Goal: Task Accomplishment & Management: Manage account settings

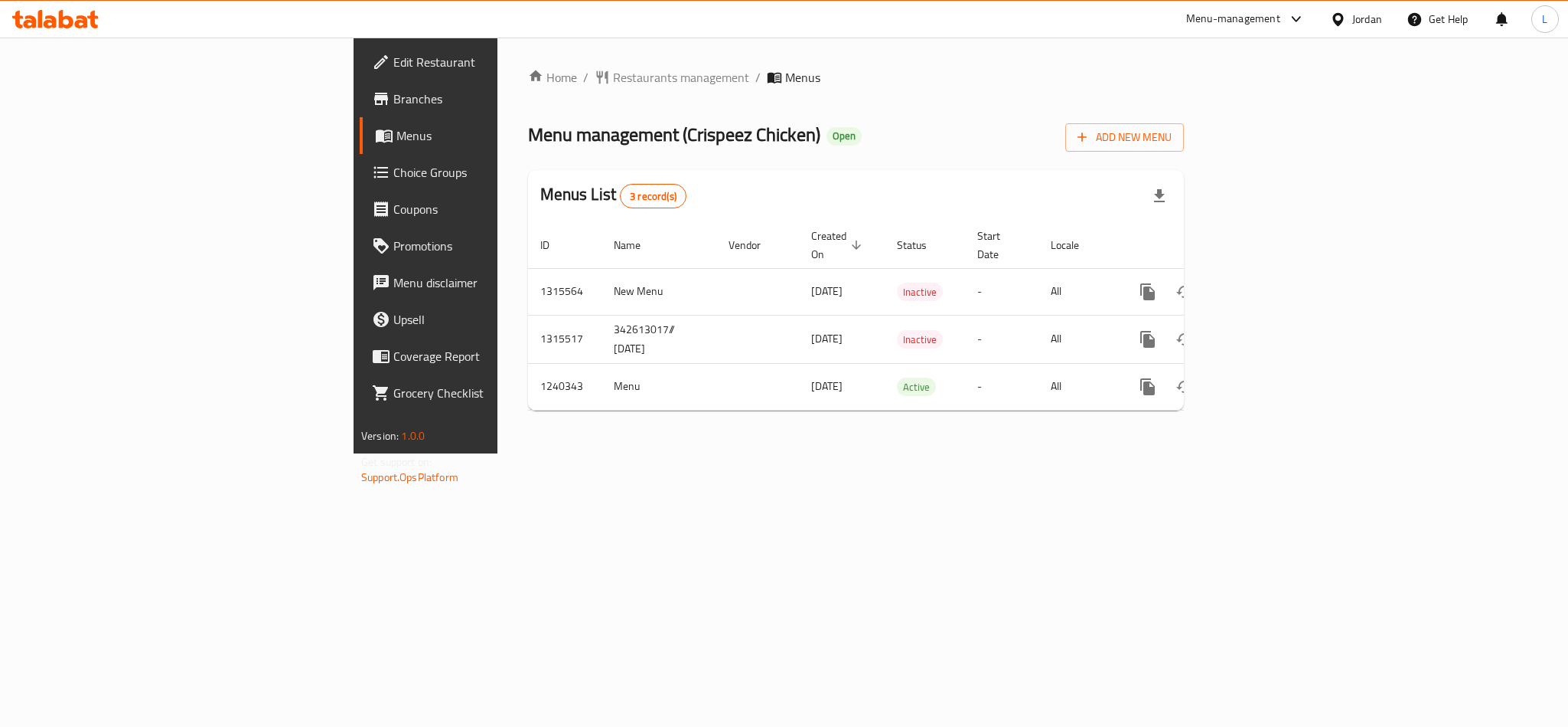
click at [393, 58] on span "Edit Restaurant" at bounding box center [498, 61] width 210 height 18
click at [1267, 378] on icon "enhanced table" at bounding box center [1258, 386] width 18 height 18
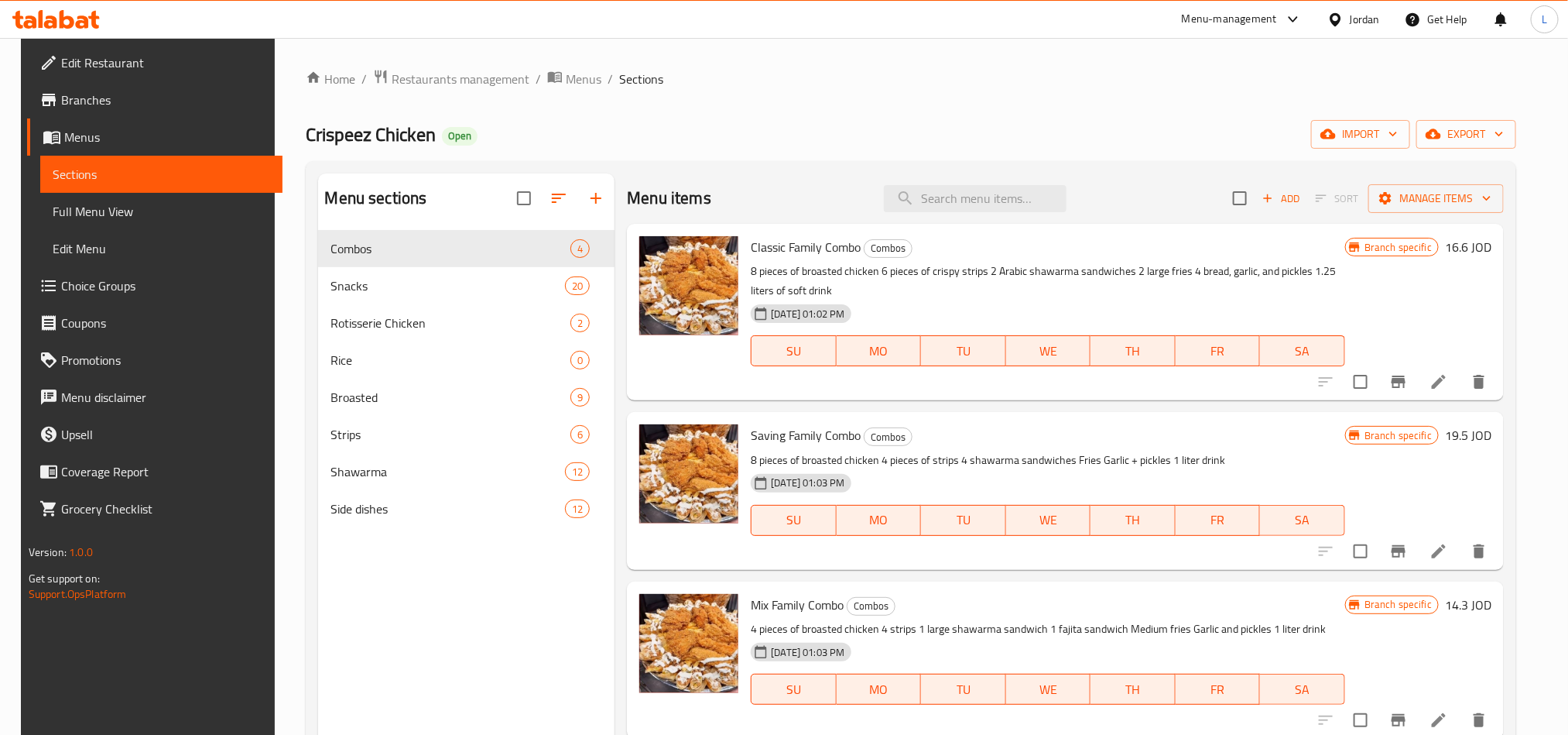
click at [111, 207] on span "Full Menu View" at bounding box center [161, 211] width 217 height 19
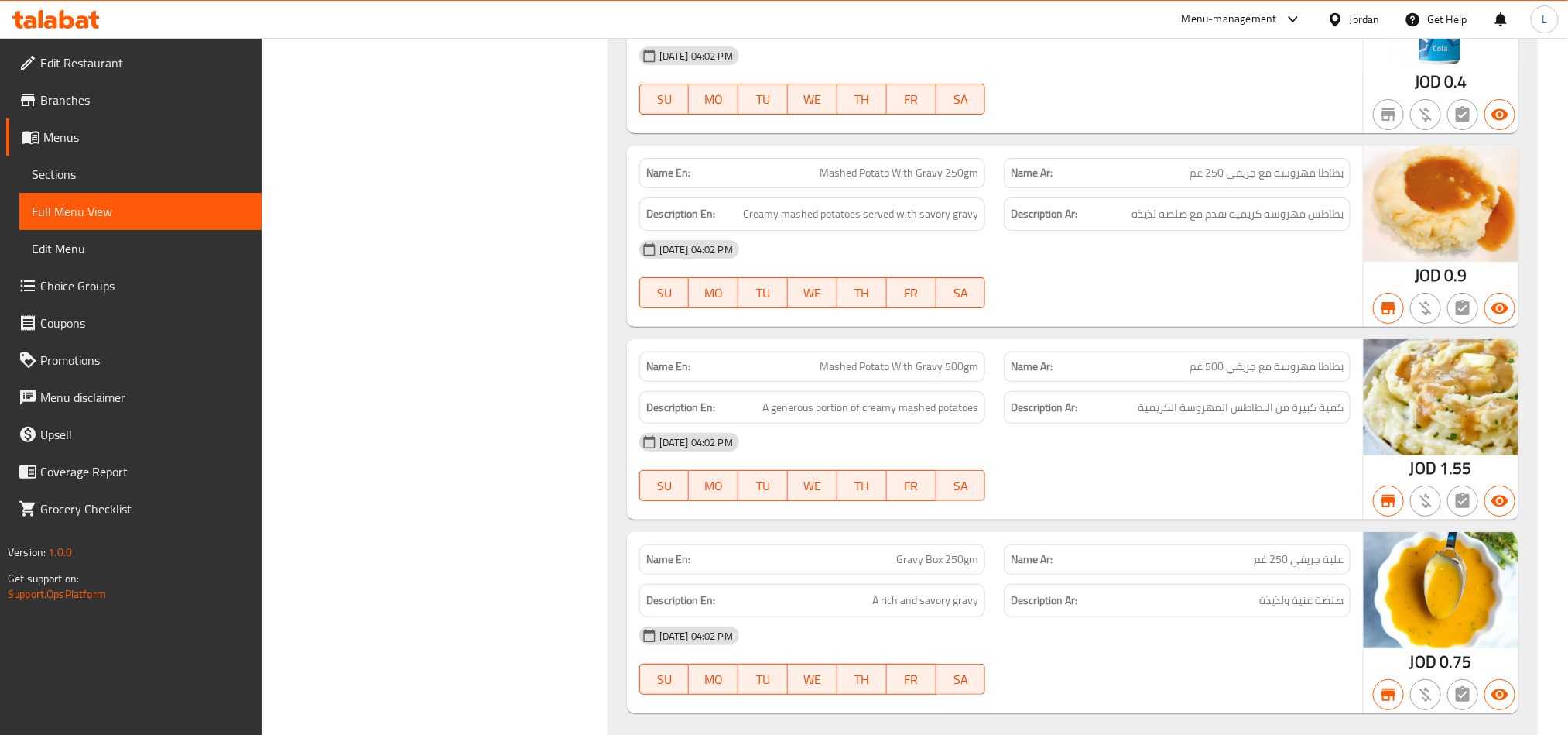
scroll to position [15897, 0]
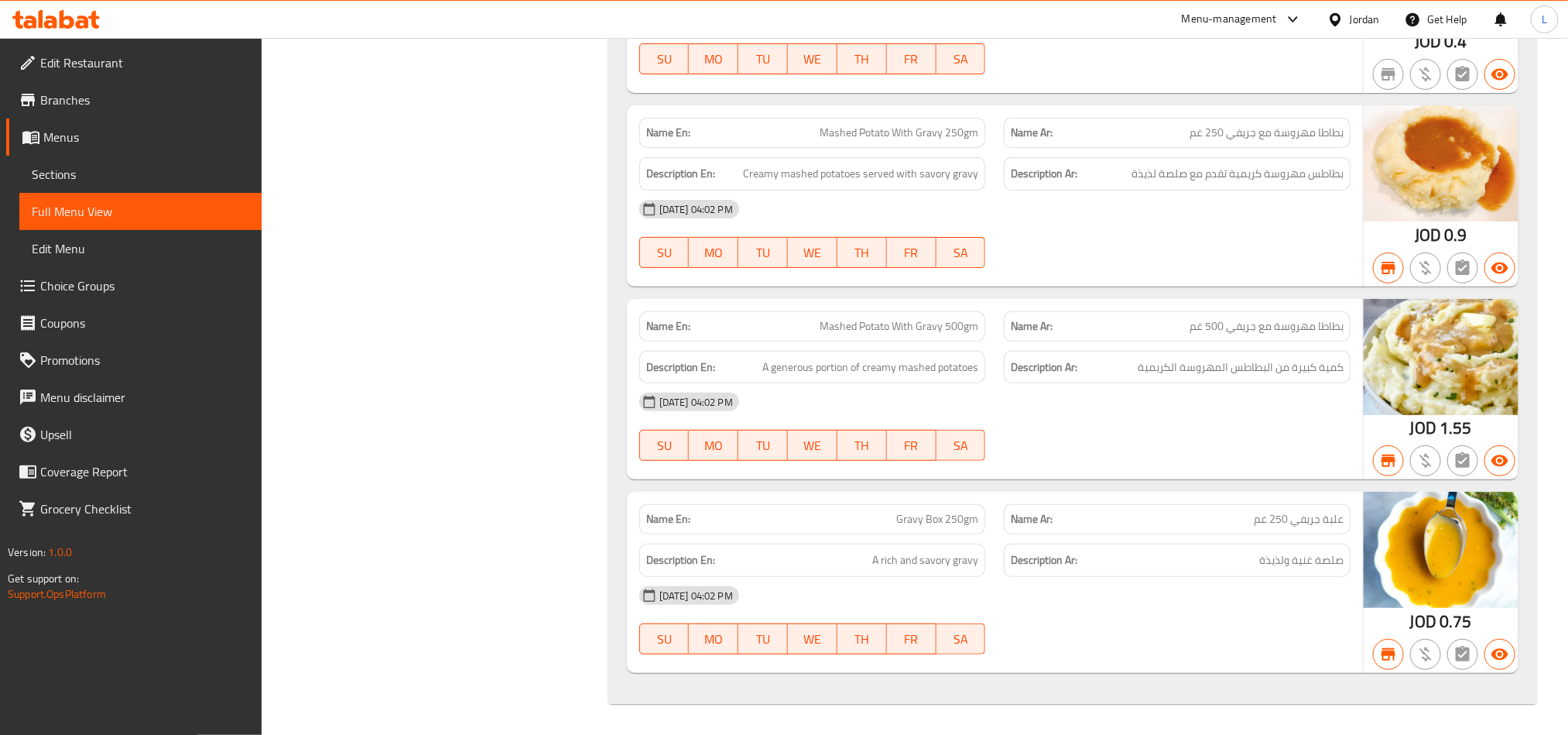
click at [79, 160] on link "Sections" at bounding box center [141, 174] width 242 height 37
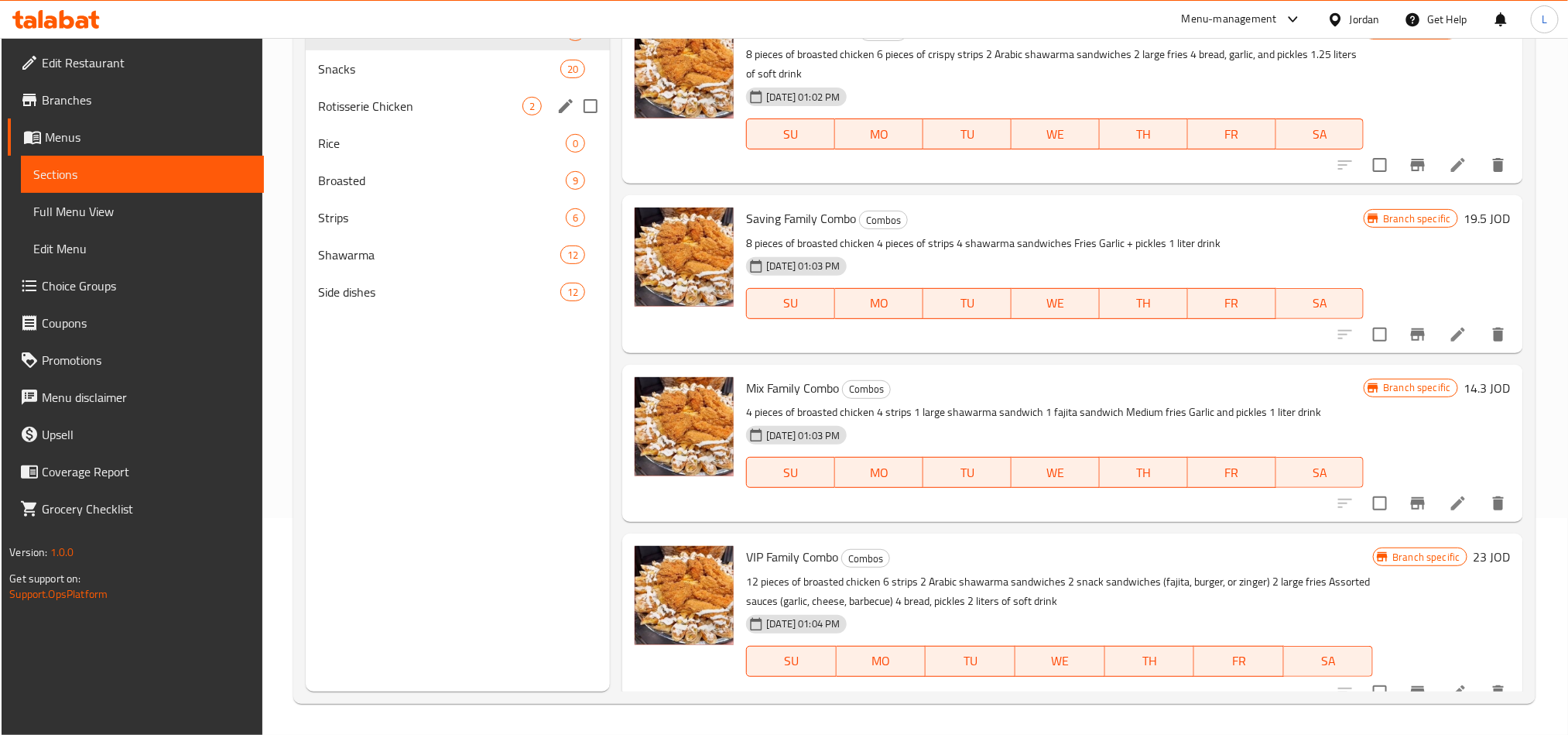
scroll to position [100, 0]
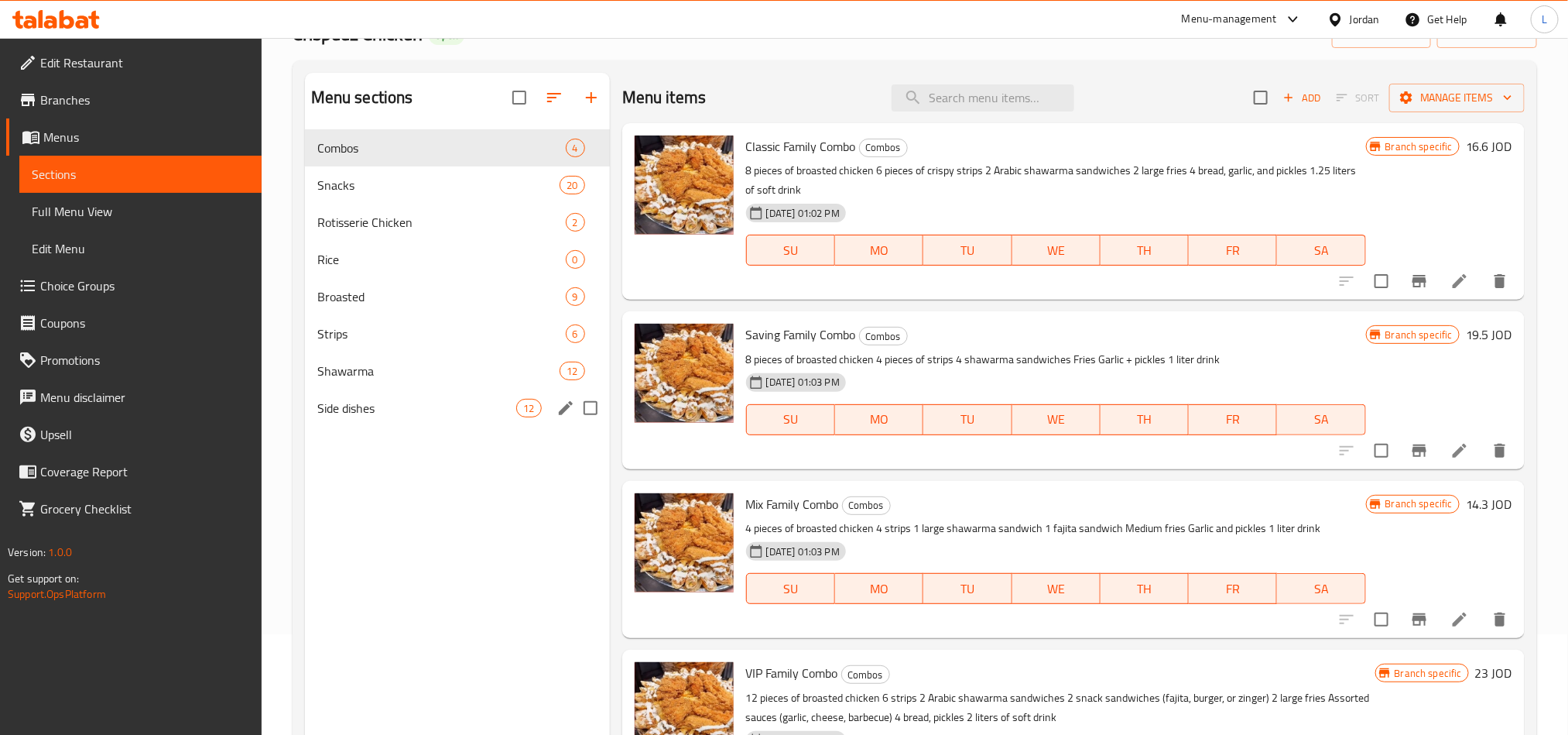
click at [407, 426] on div "Side dishes 12" at bounding box center [457, 408] width 305 height 37
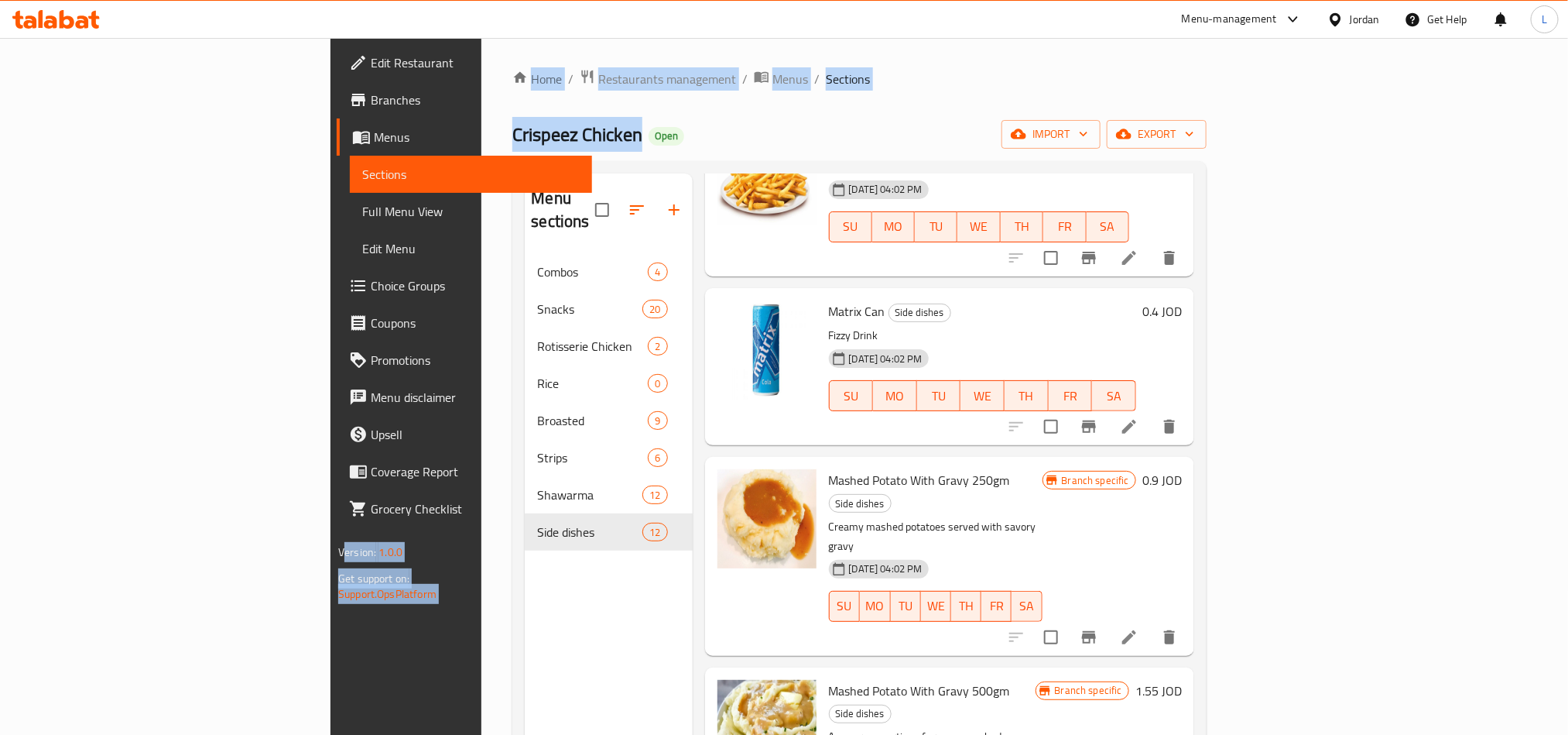
drag, startPoint x: 423, startPoint y: 135, endPoint x: 261, endPoint y: 129, distance: 162.1
click at [331, 129] on div "Edit Restaurant Branches Menus Sections Full Menu View Edit Menu Choice Groups …" at bounding box center [784, 495] width 907 height 914
click at [513, 133] on span "Crispeez Chicken" at bounding box center [577, 134] width 130 height 34
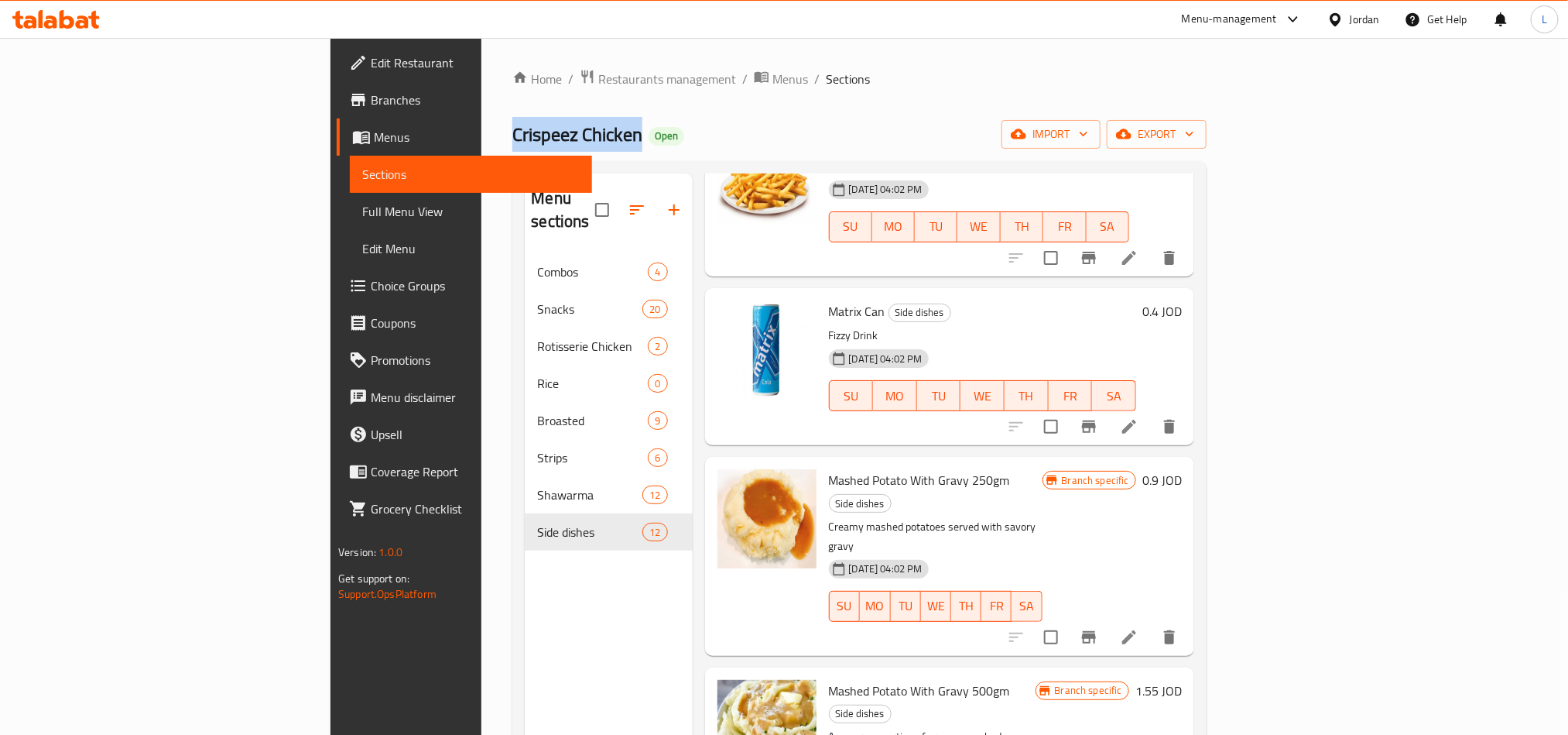
drag, startPoint x: 420, startPoint y: 140, endPoint x: 295, endPoint y: 125, distance: 125.9
click at [513, 125] on span "Crispeez Chicken" at bounding box center [577, 134] width 130 height 34
copy span "Crispeez Chicken"
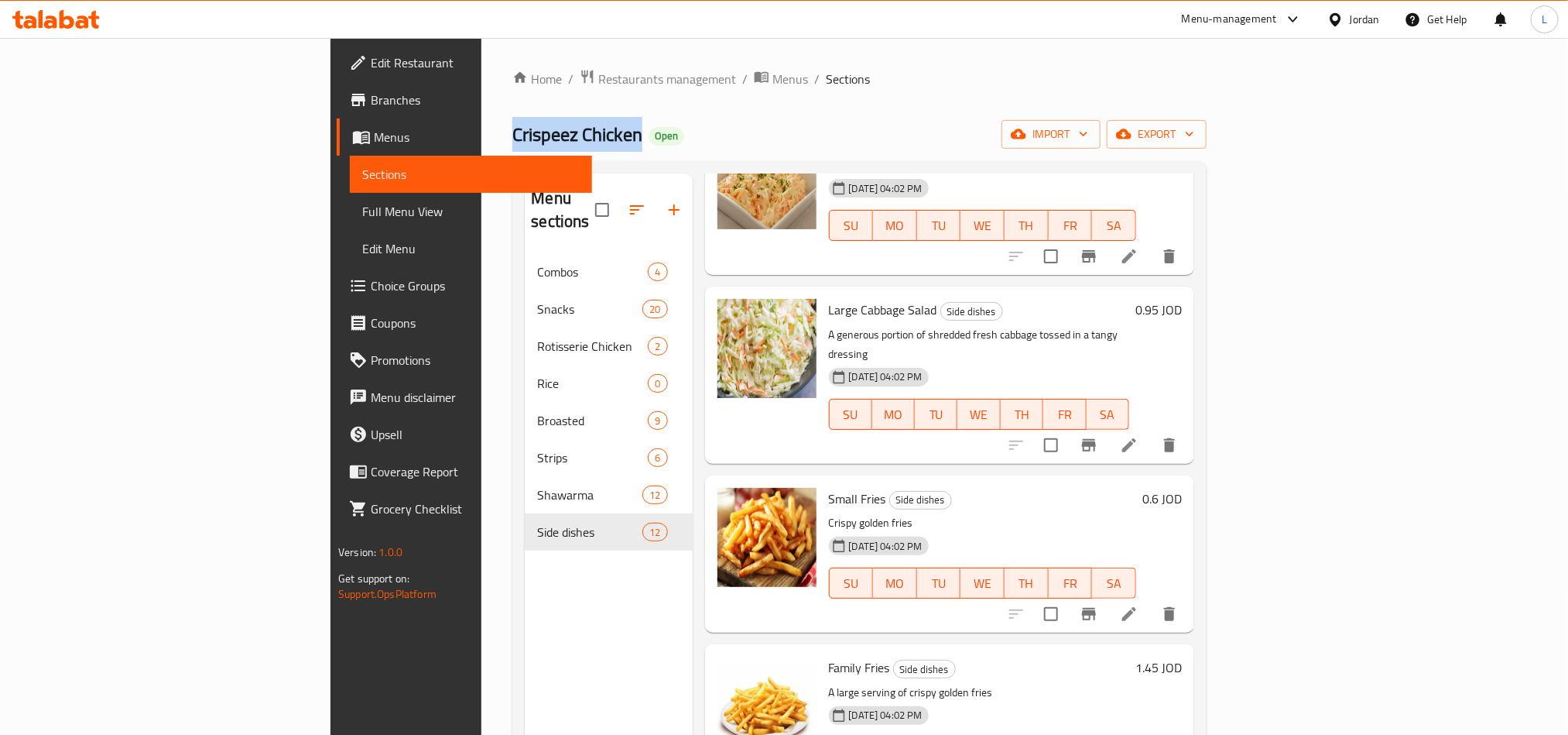
scroll to position [612, 0]
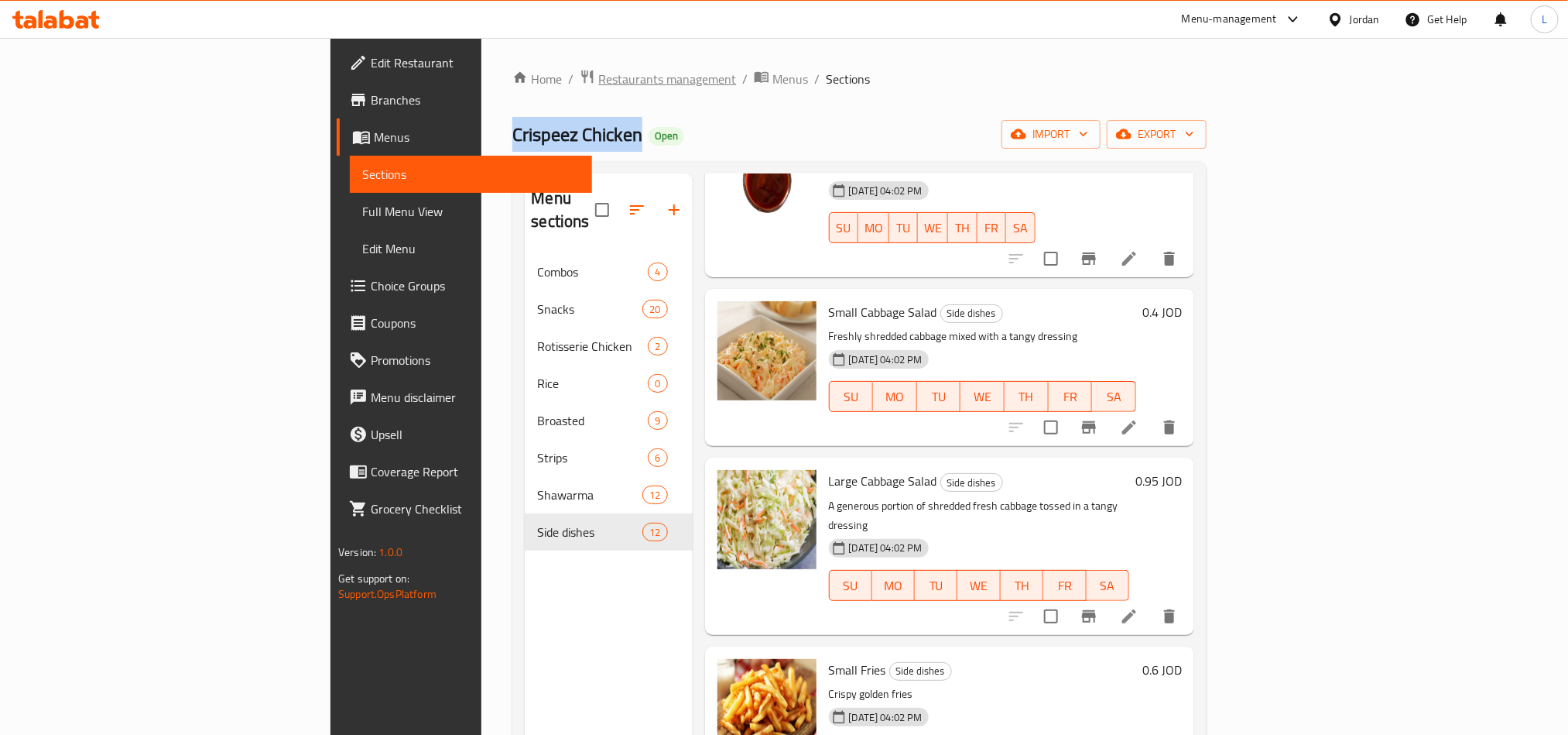
click at [598, 70] on span "Restaurants management" at bounding box center [667, 79] width 138 height 19
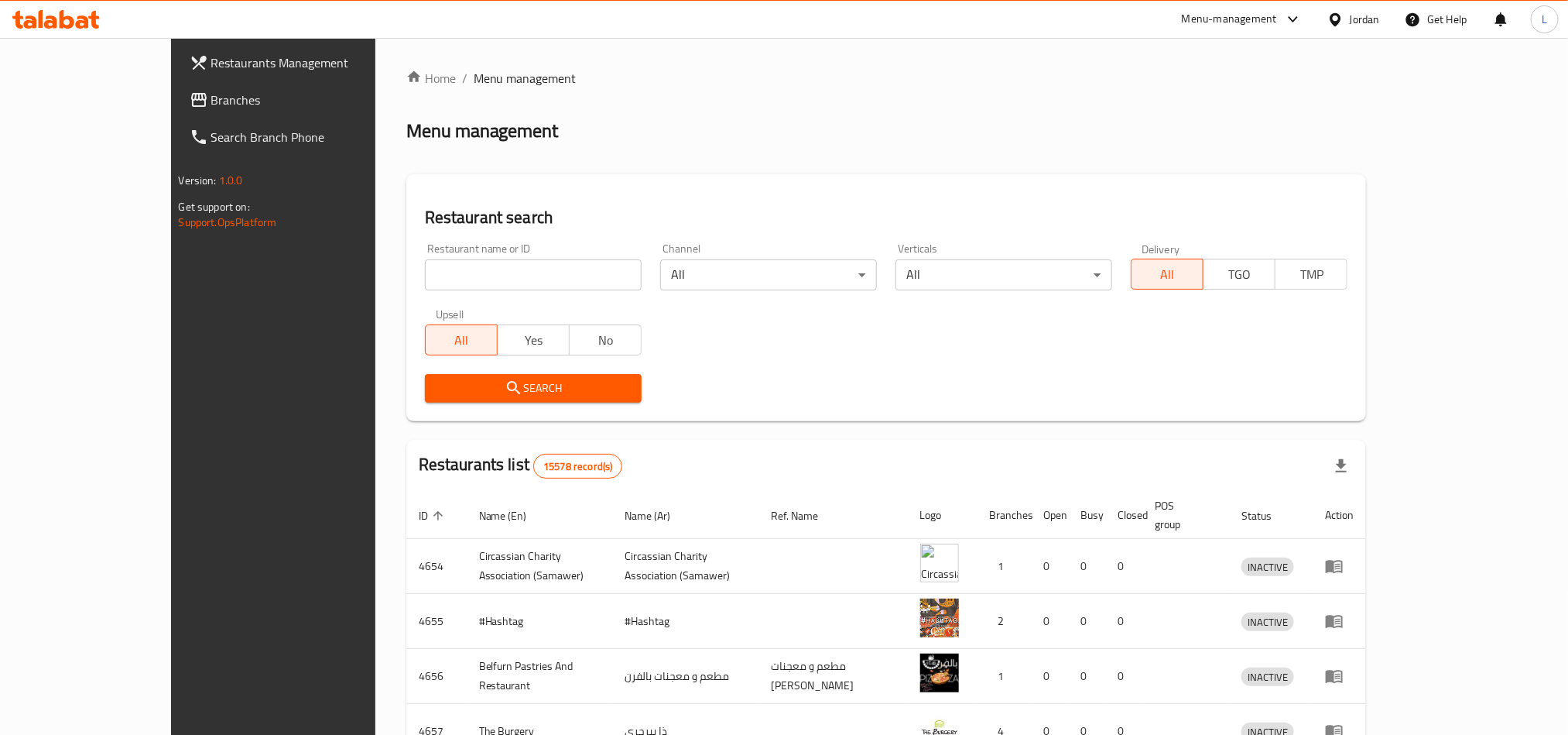
click at [504, 279] on input "search" at bounding box center [533, 275] width 216 height 31
type input "فروج زمان"
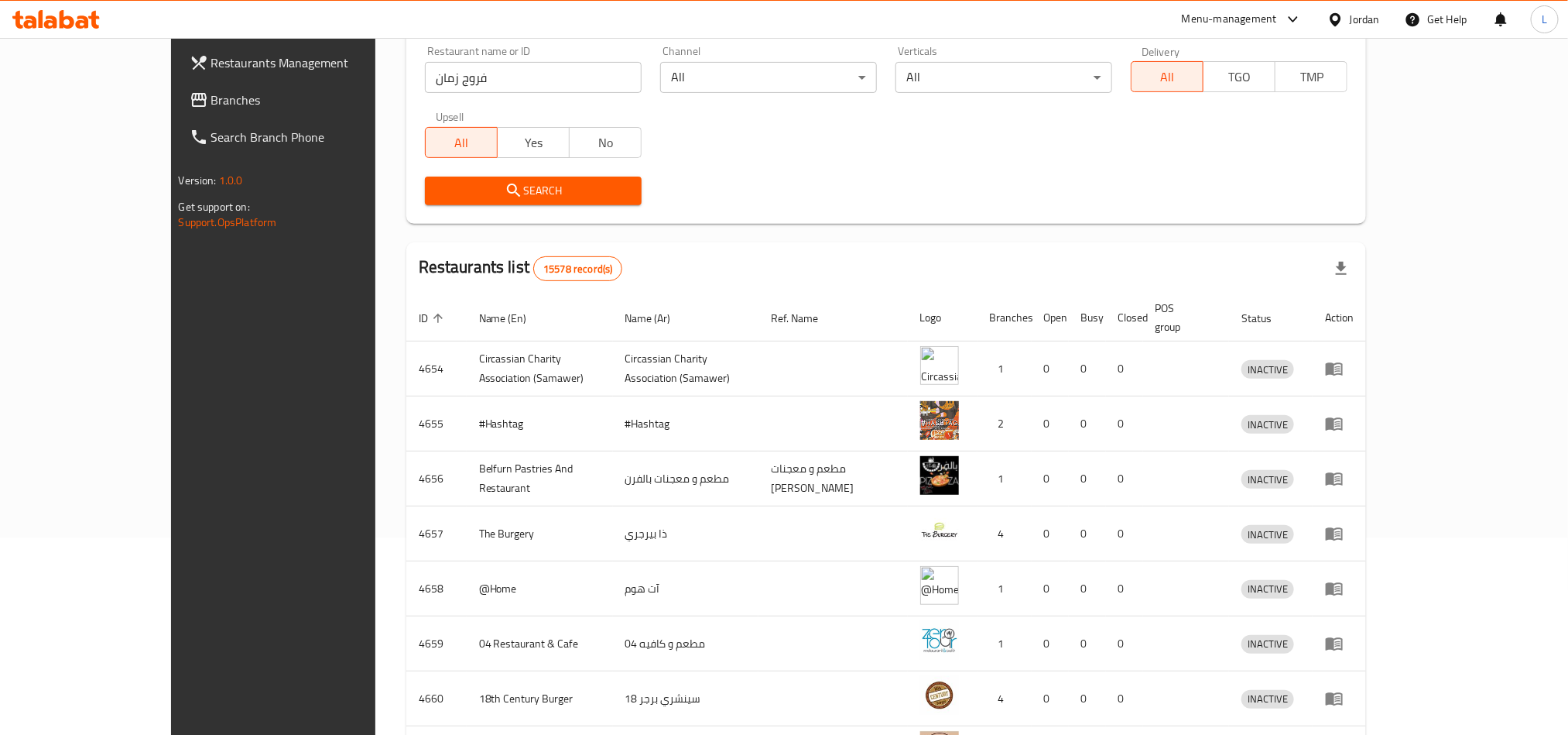
scroll to position [232, 0]
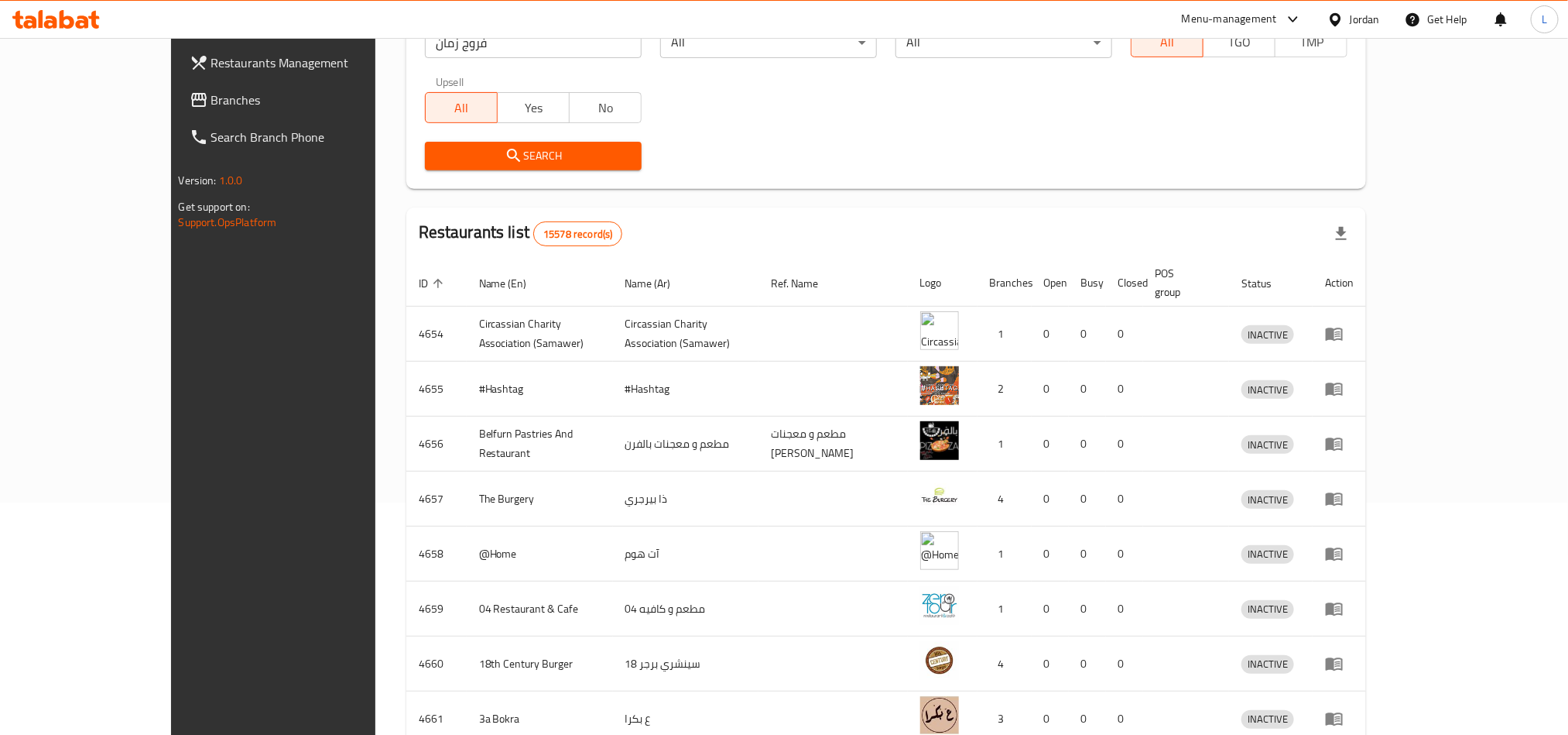
click at [493, 160] on span "Search" at bounding box center [533, 156] width 192 height 20
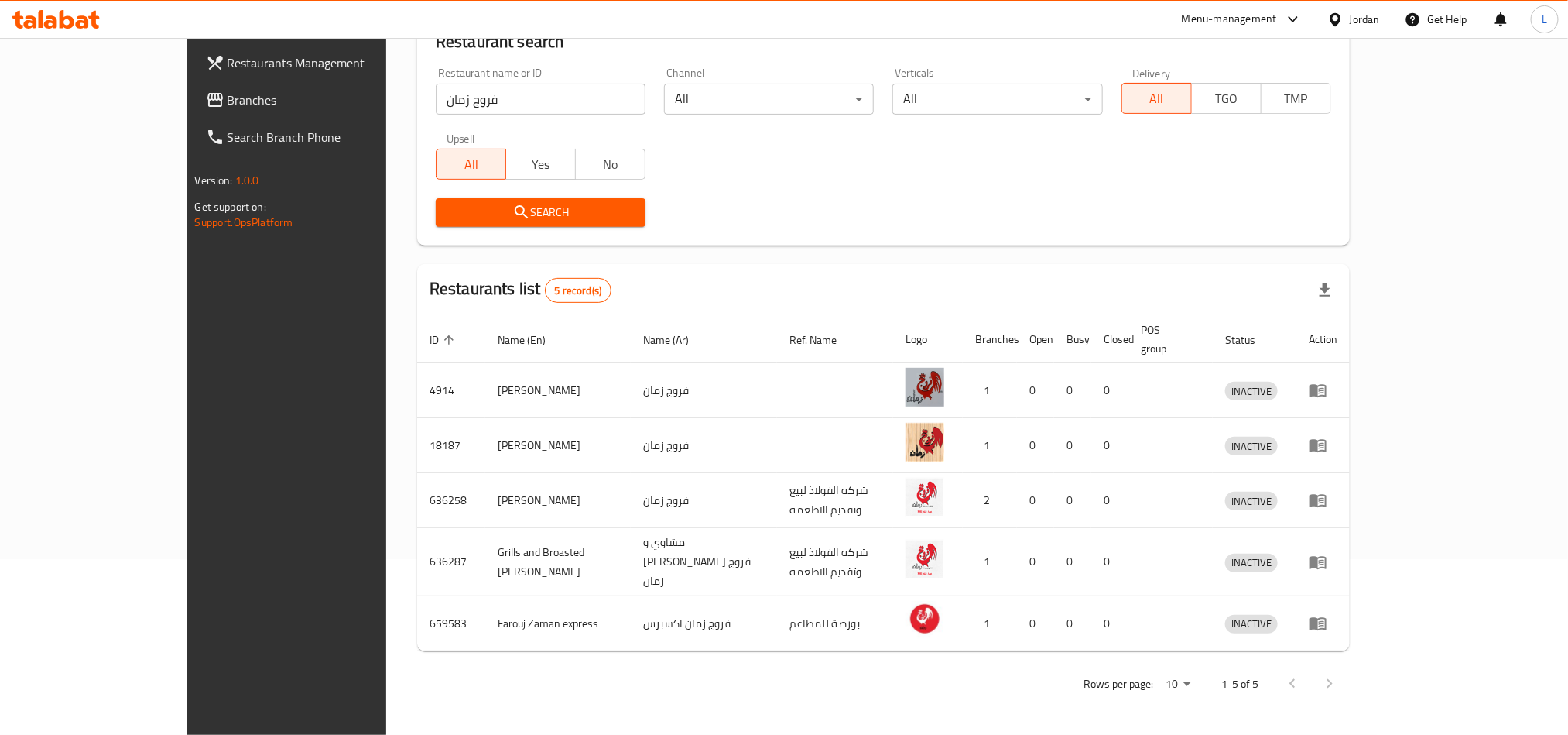
scroll to position [149, 0]
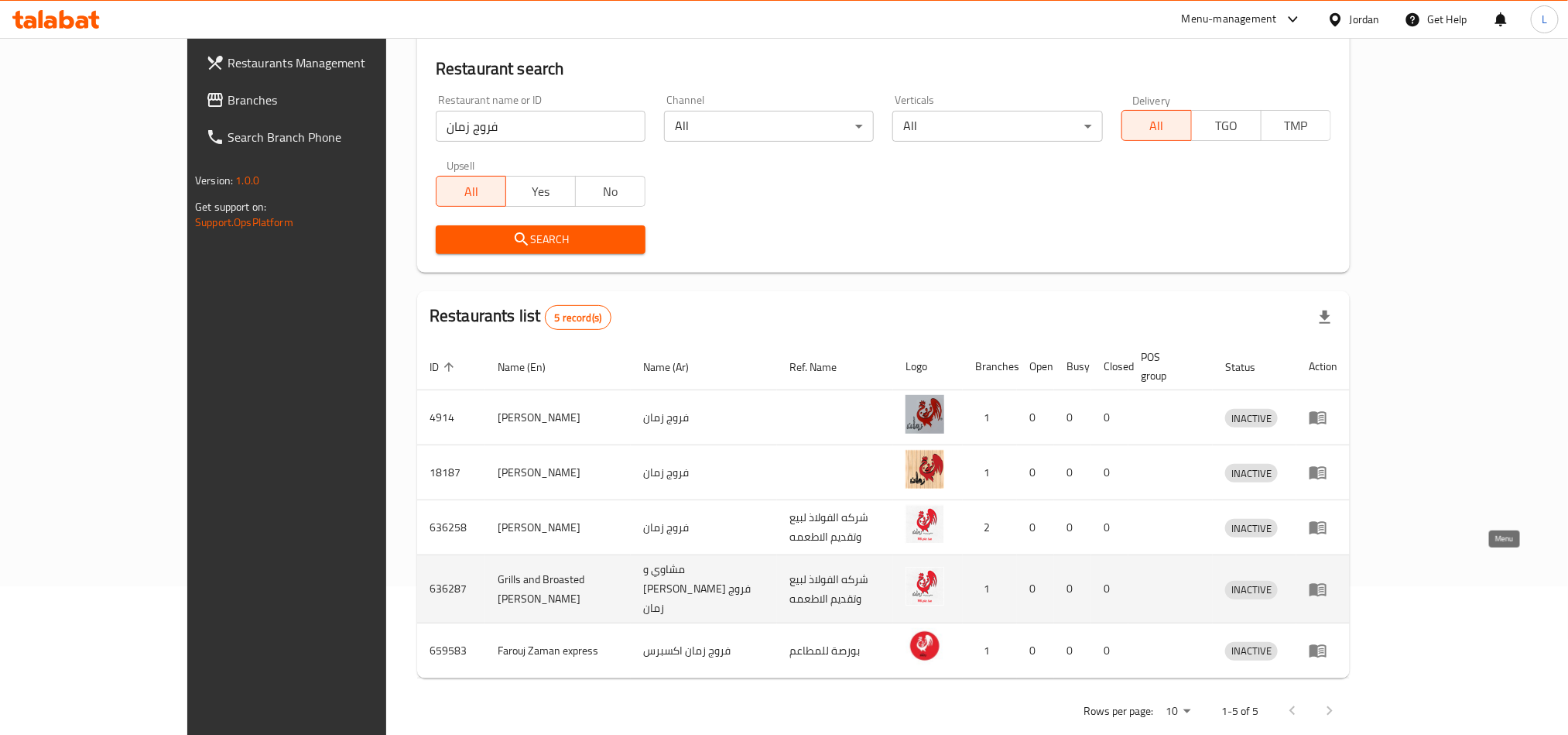
click at [1338, 580] on link "enhanced table" at bounding box center [1323, 588] width 29 height 19
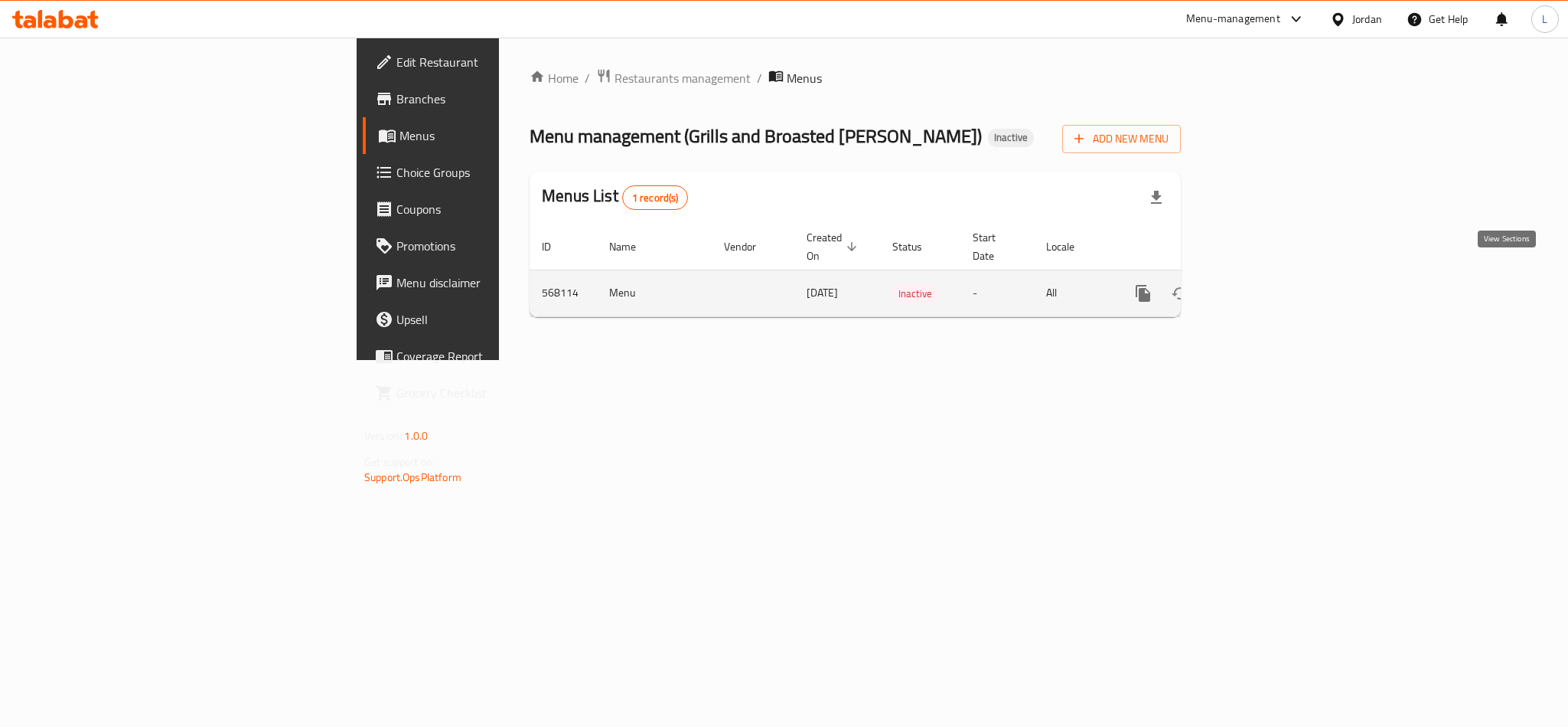
click at [1263, 285] on icon "enhanced table" at bounding box center [1253, 293] width 18 height 18
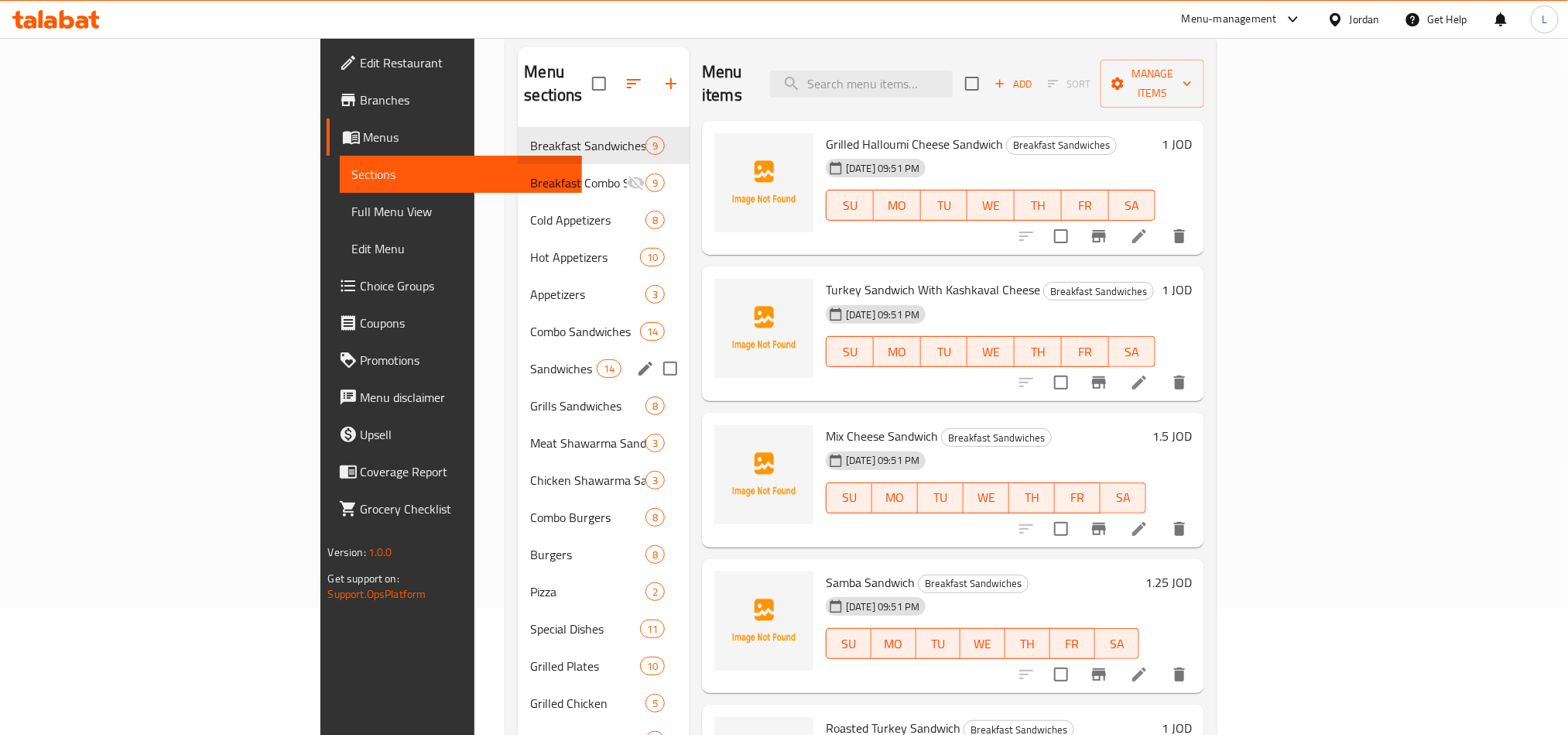
scroll to position [232, 0]
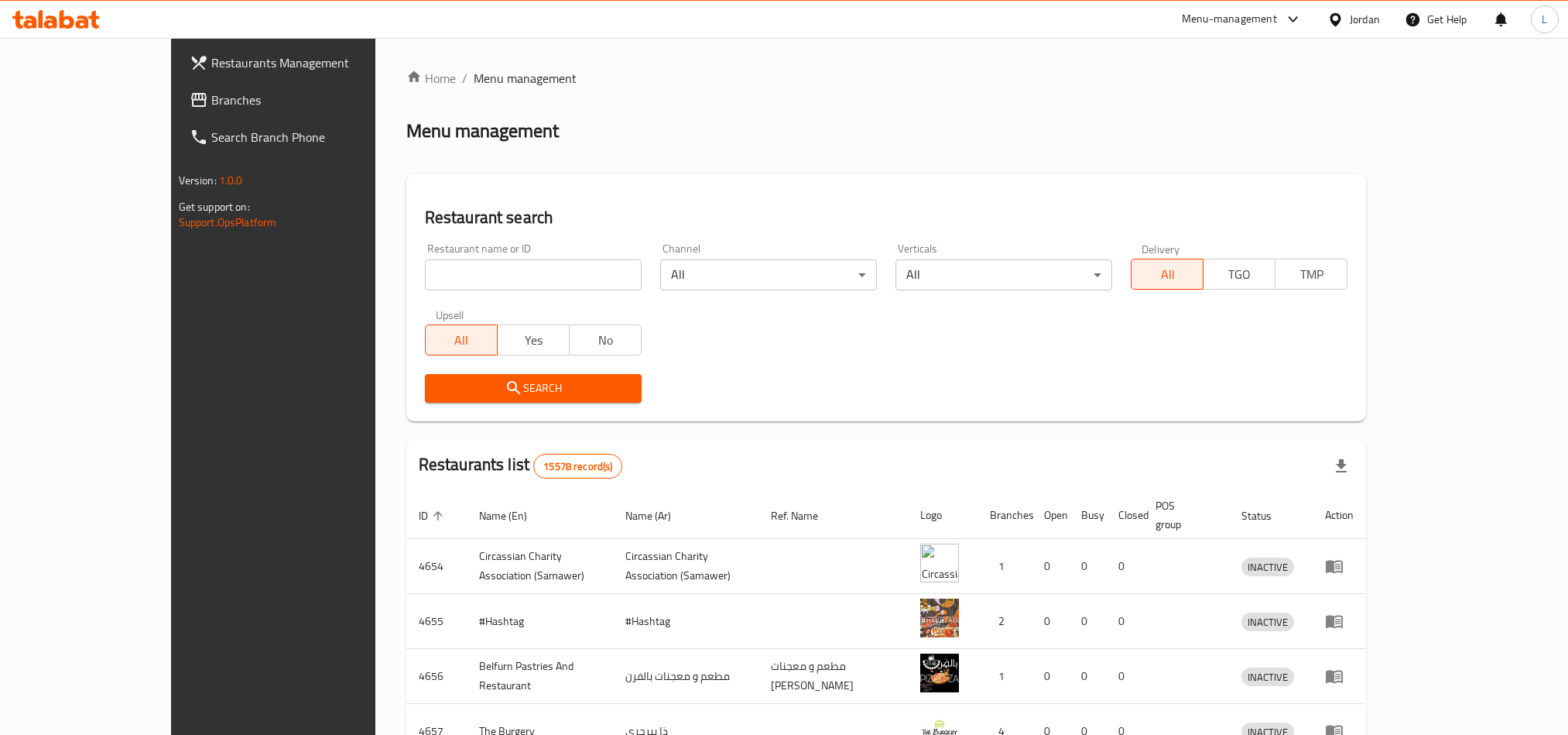
scroll to position [149, 0]
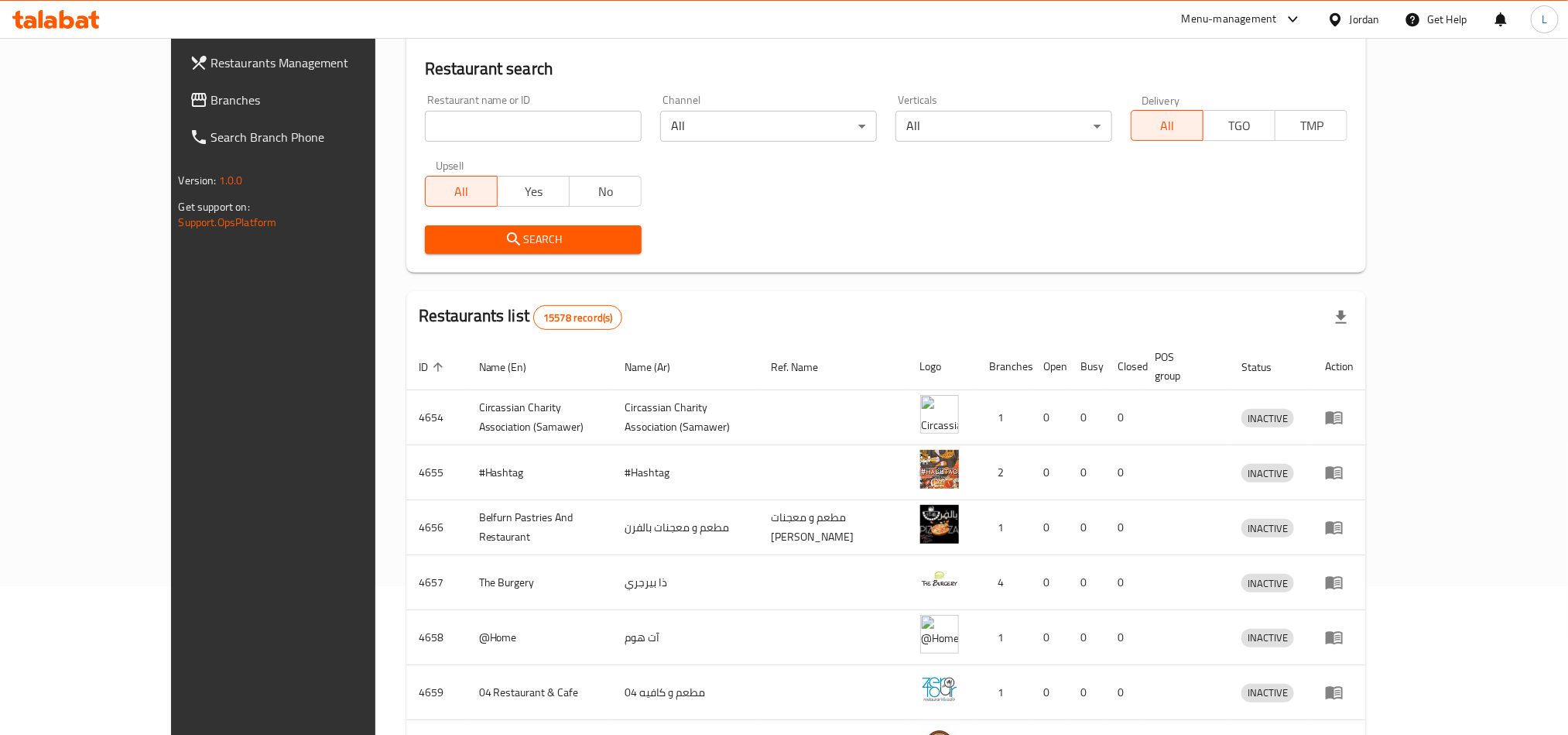
click at [425, 138] on input "search" at bounding box center [533, 126] width 216 height 31
type input "فروج زمان"
click at [478, 238] on span "Search" at bounding box center [533, 240] width 192 height 20
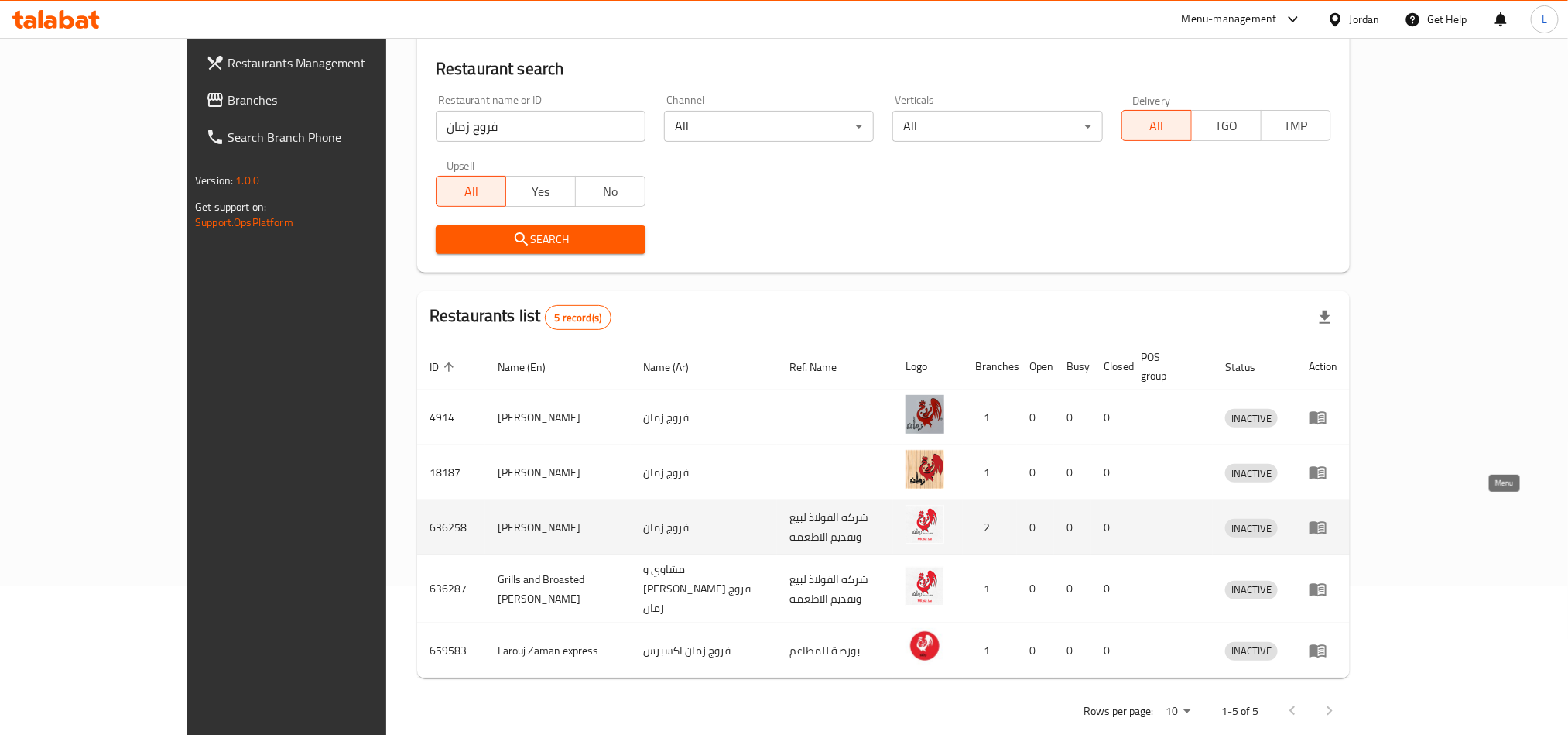
click at [1328, 518] on icon "enhanced table" at bounding box center [1318, 526] width 19 height 19
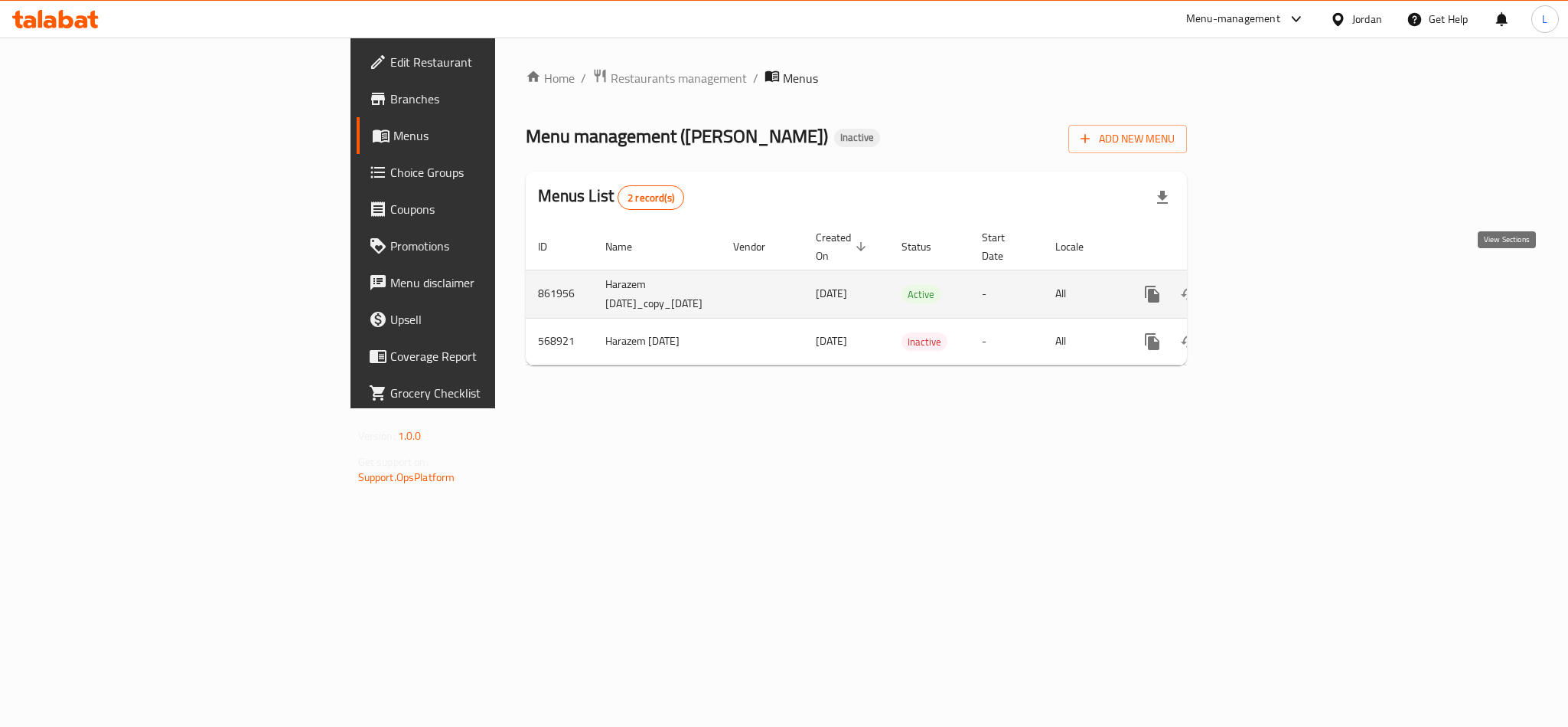
click at [1281, 275] on link "enhanced table" at bounding box center [1263, 294] width 37 height 37
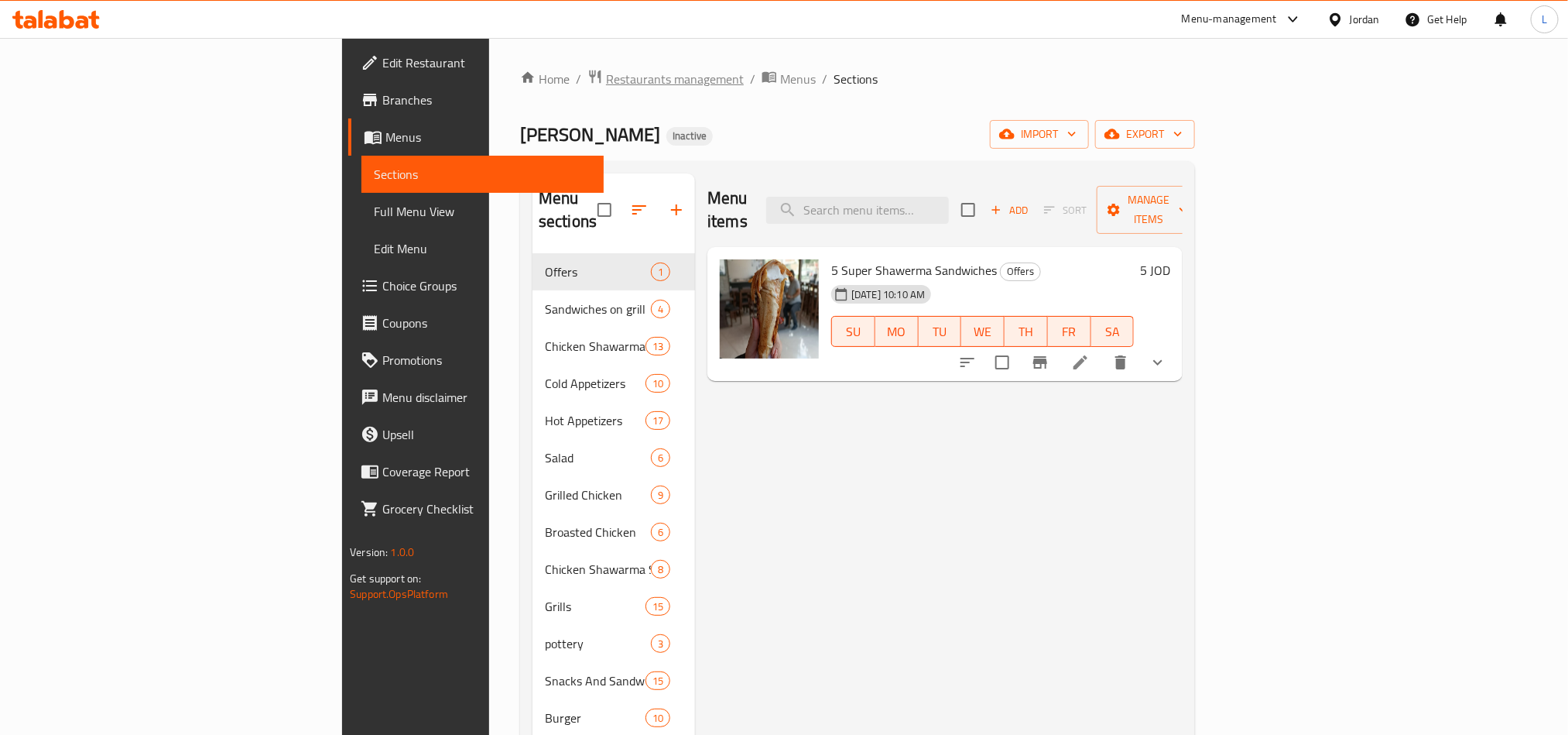
click at [606, 80] on span "Restaurants management" at bounding box center [675, 79] width 138 height 19
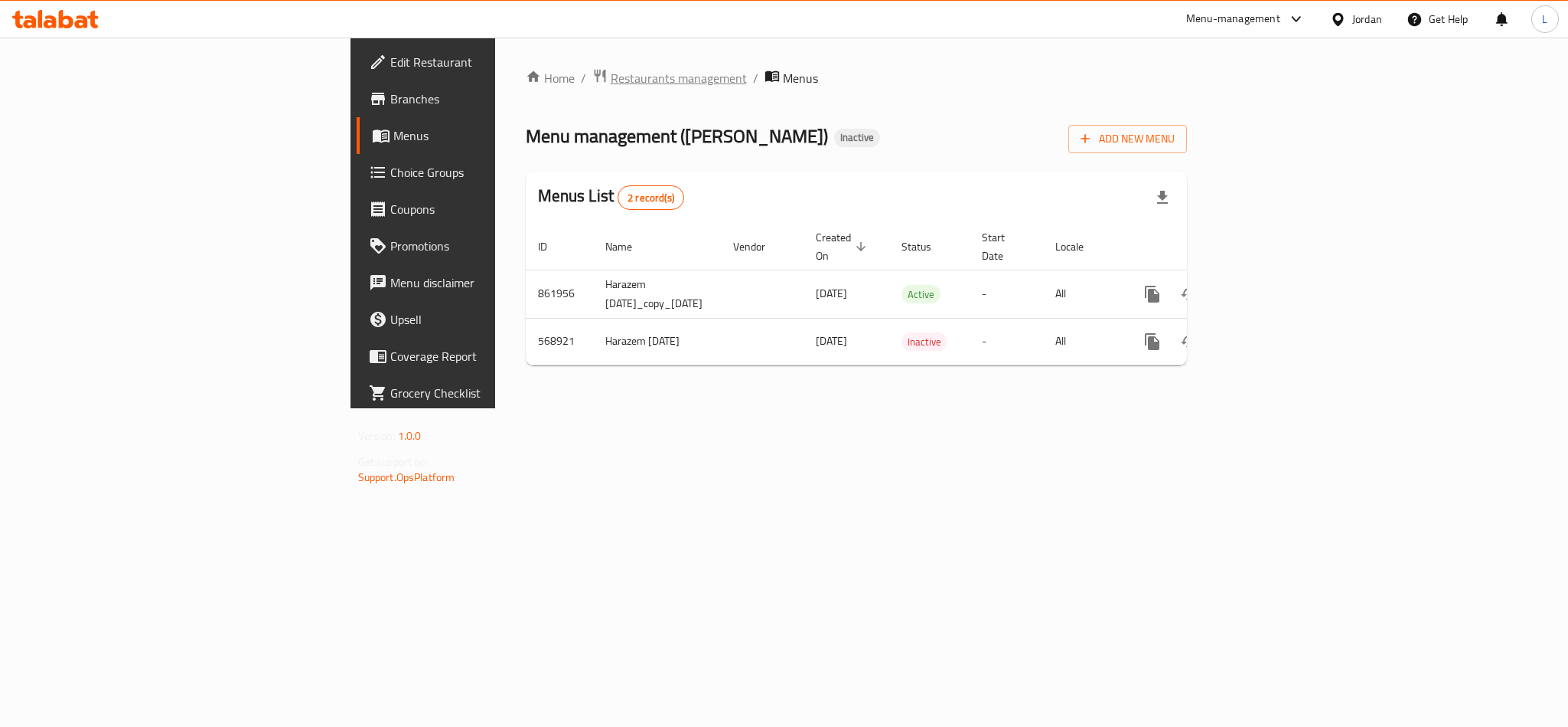
click at [611, 71] on span "Restaurants management" at bounding box center [679, 78] width 136 height 18
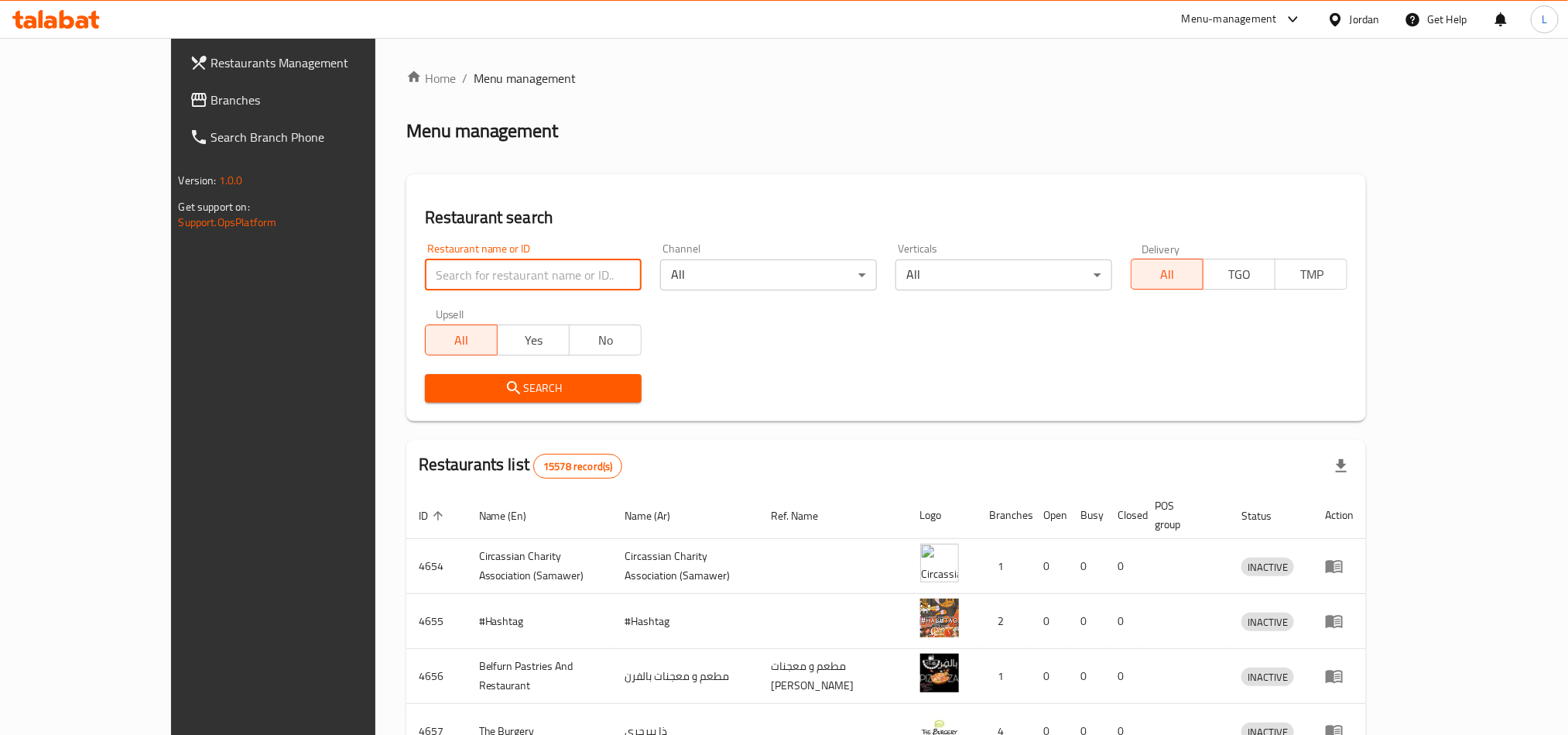
click at [498, 264] on input "search" at bounding box center [533, 275] width 216 height 31
paste input "680322"
type input "680322"
click button "Search" at bounding box center [533, 388] width 216 height 29
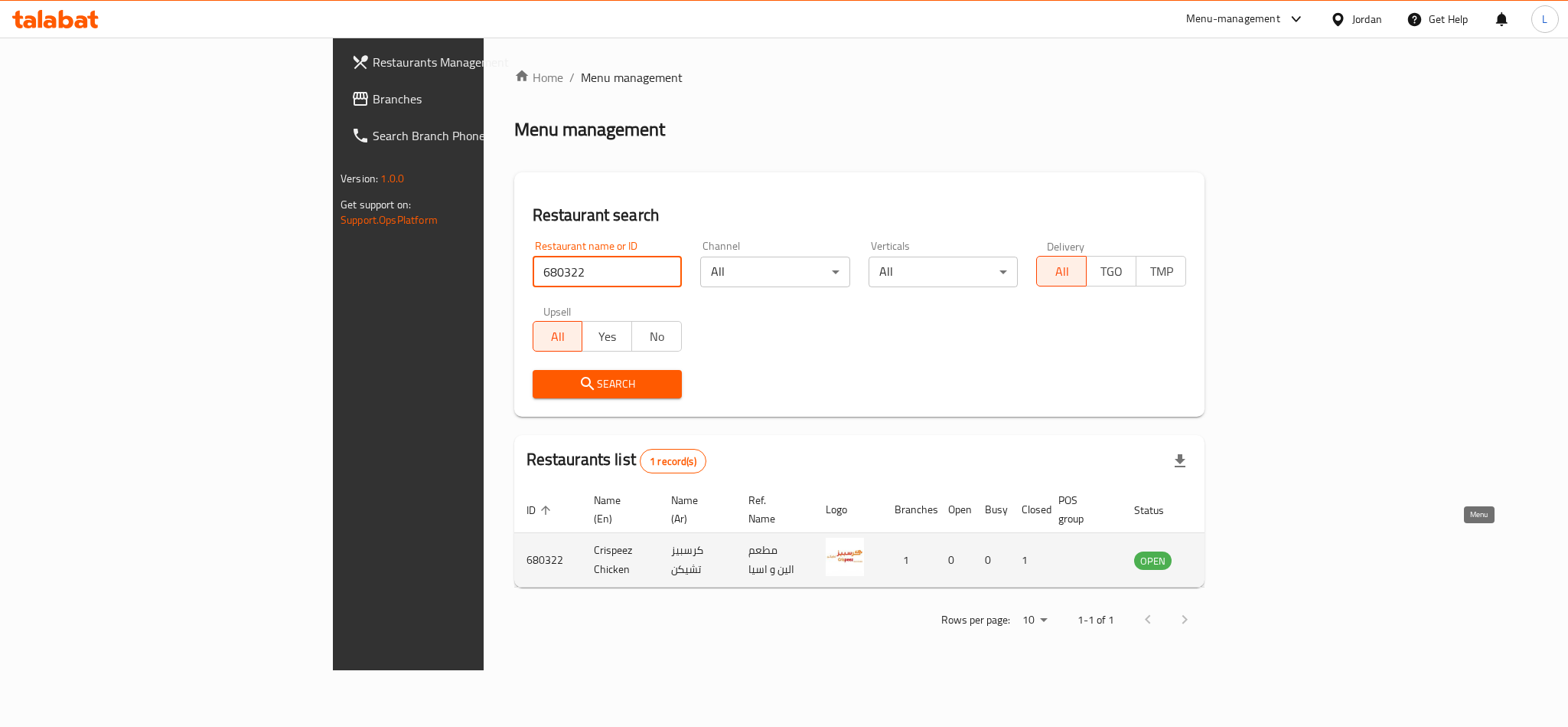
click at [1232, 555] on icon "enhanced table" at bounding box center [1224, 561] width 17 height 13
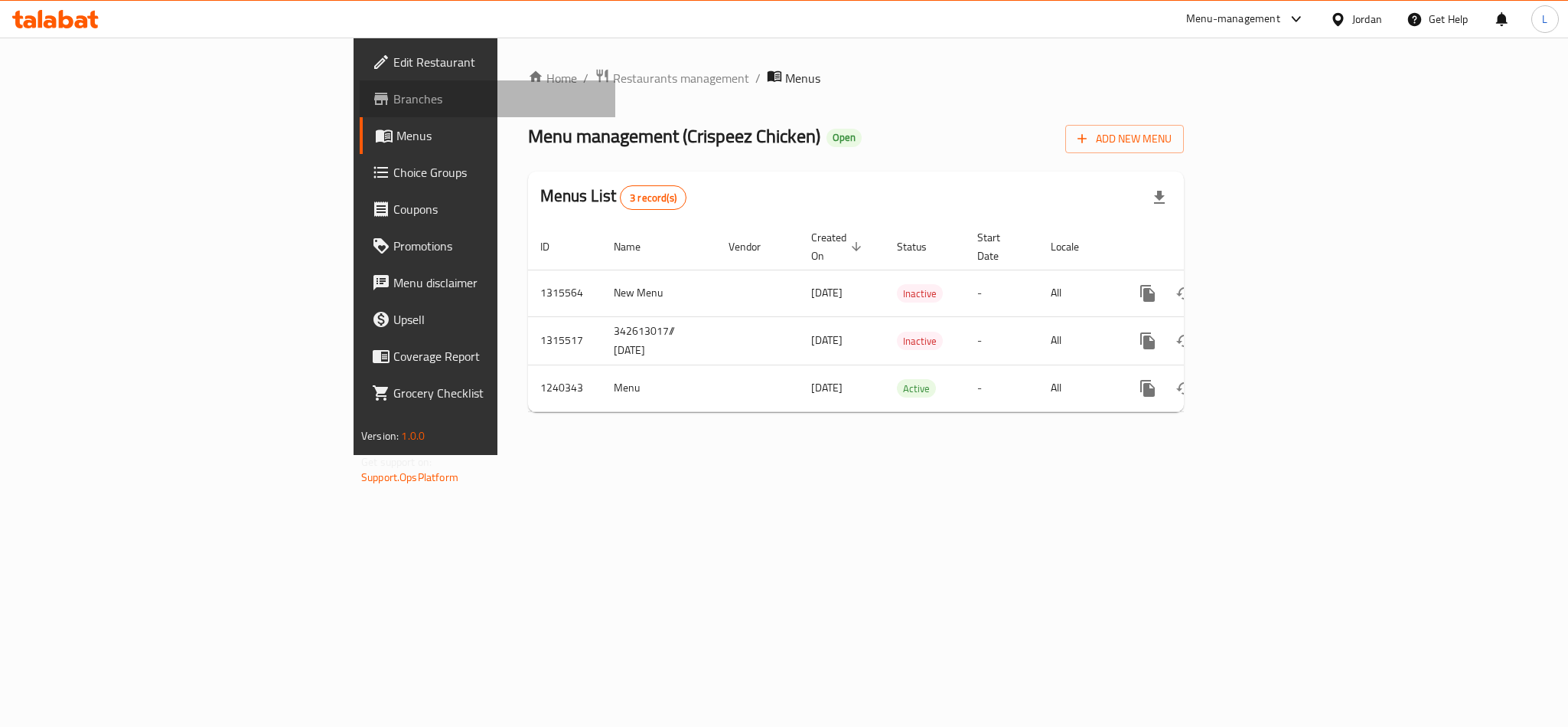
click at [393, 90] on span "Branches" at bounding box center [498, 98] width 210 height 18
